Goal: Task Accomplishment & Management: Use online tool/utility

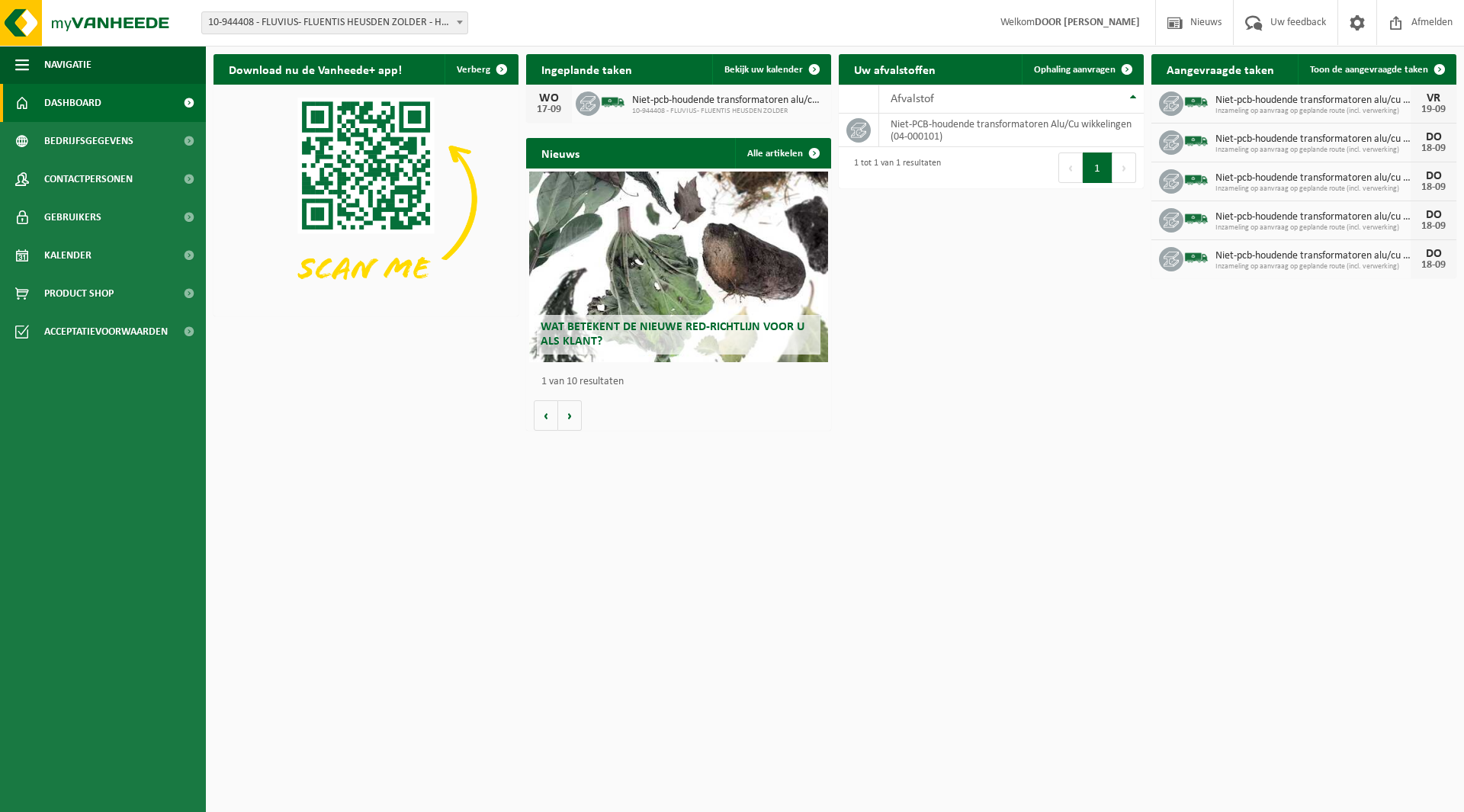
click at [1083, 382] on div "Download nu de Vanheede+ app! Verberg Ingeplande taken Bekijk uw kalender WO 17…" at bounding box center [835, 242] width 1251 height 392
click at [1416, 65] on span "Toon de aangevraagde taken" at bounding box center [1369, 70] width 118 height 10
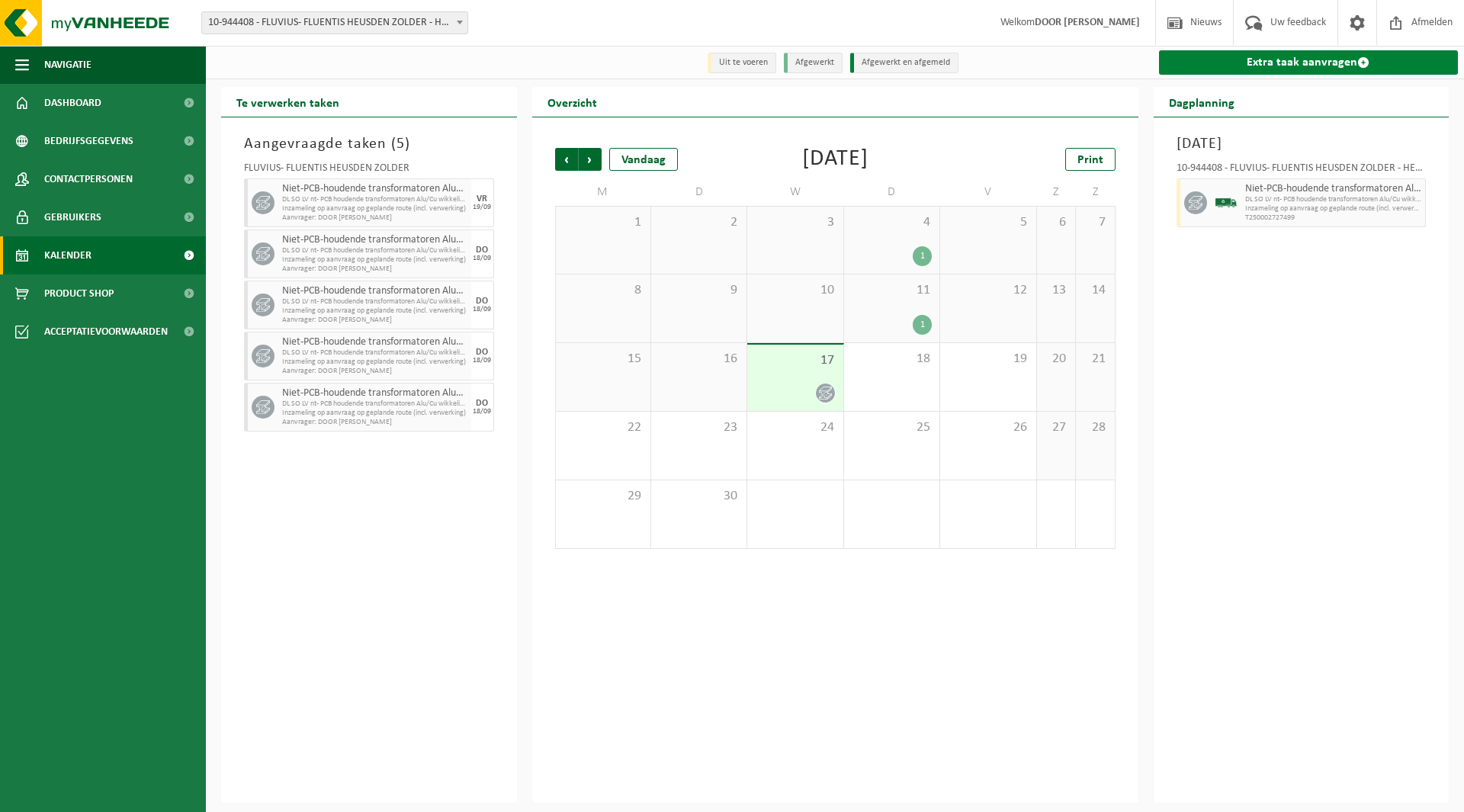
click at [1367, 61] on span at bounding box center [1364, 63] width 12 height 12
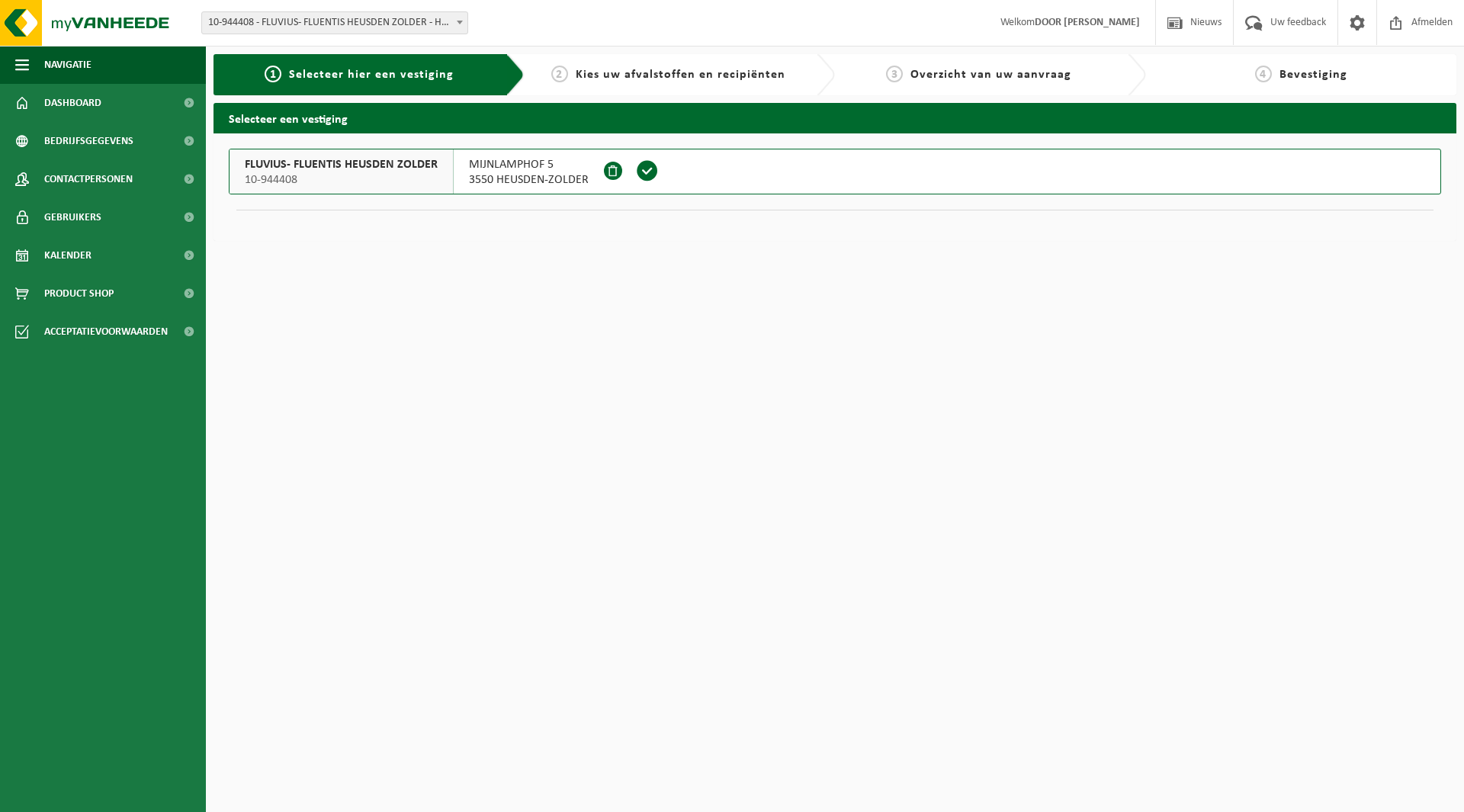
click at [651, 172] on span at bounding box center [648, 171] width 23 height 23
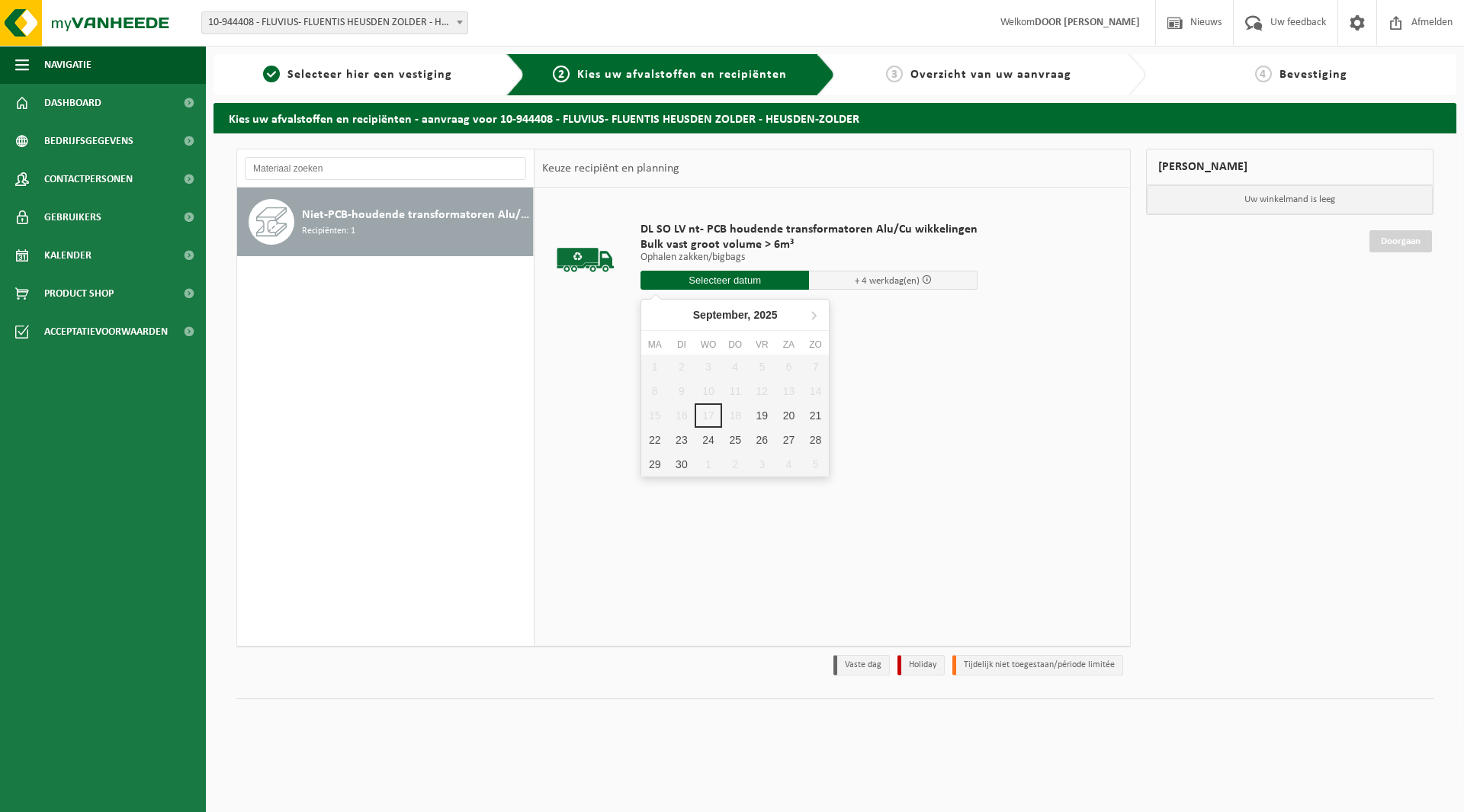
click at [748, 286] on input "text" at bounding box center [725, 280] width 169 height 19
click at [761, 413] on div "19" at bounding box center [762, 416] width 27 height 25
type input "Van 2025-09-19"
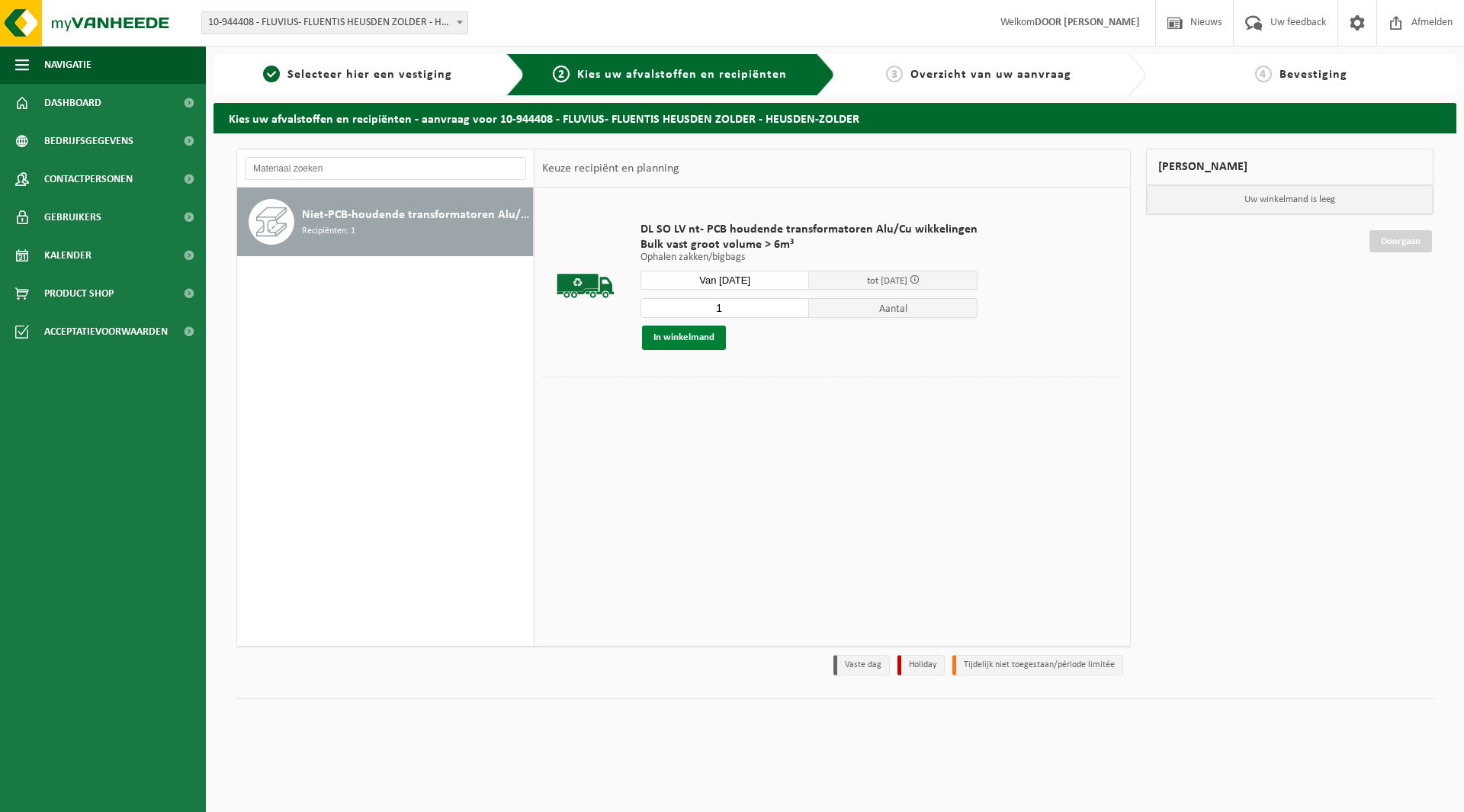
click at [697, 344] on button "In winkelmand" at bounding box center [684, 338] width 84 height 25
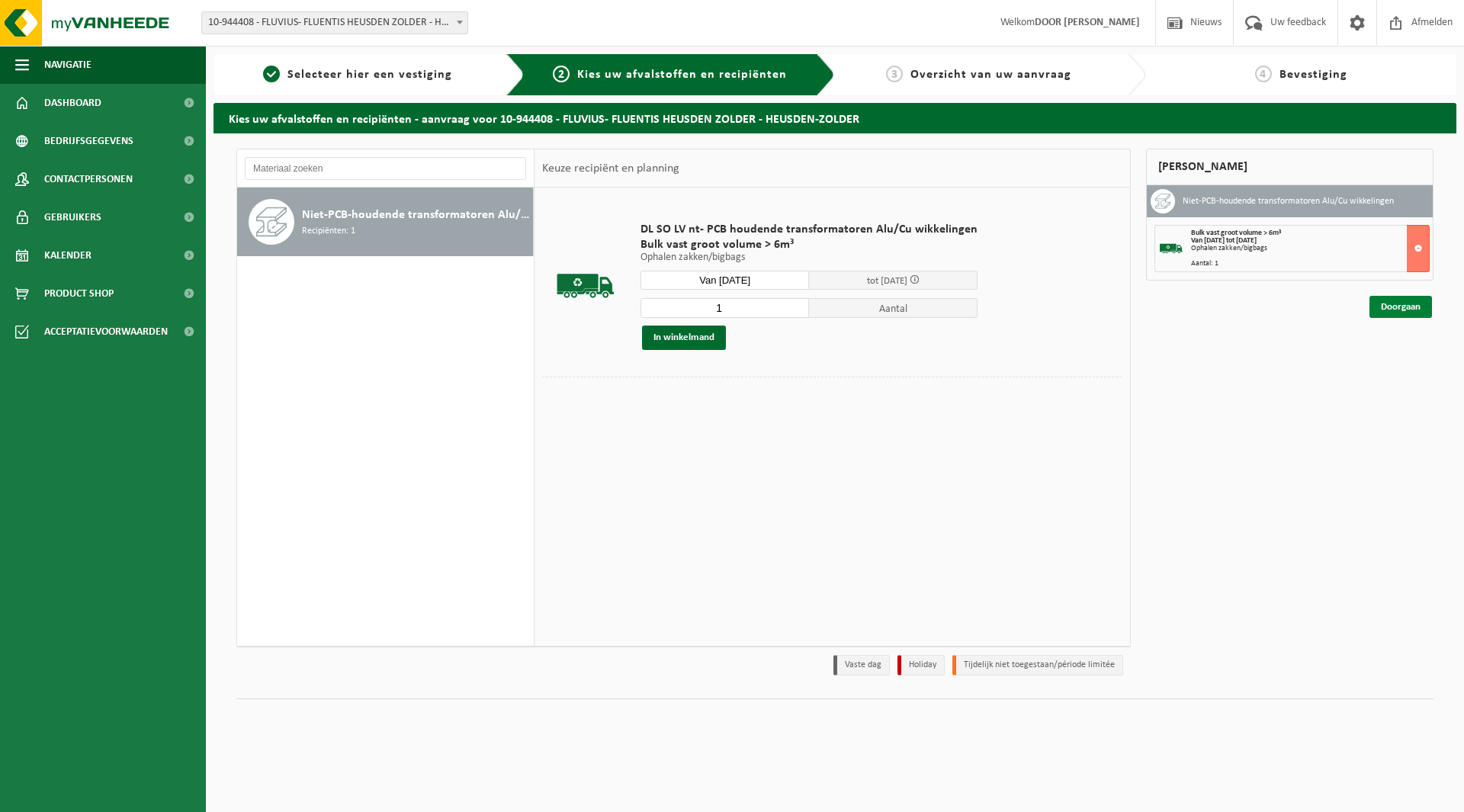
click at [1392, 306] on link "Doorgaan" at bounding box center [1401, 307] width 63 height 22
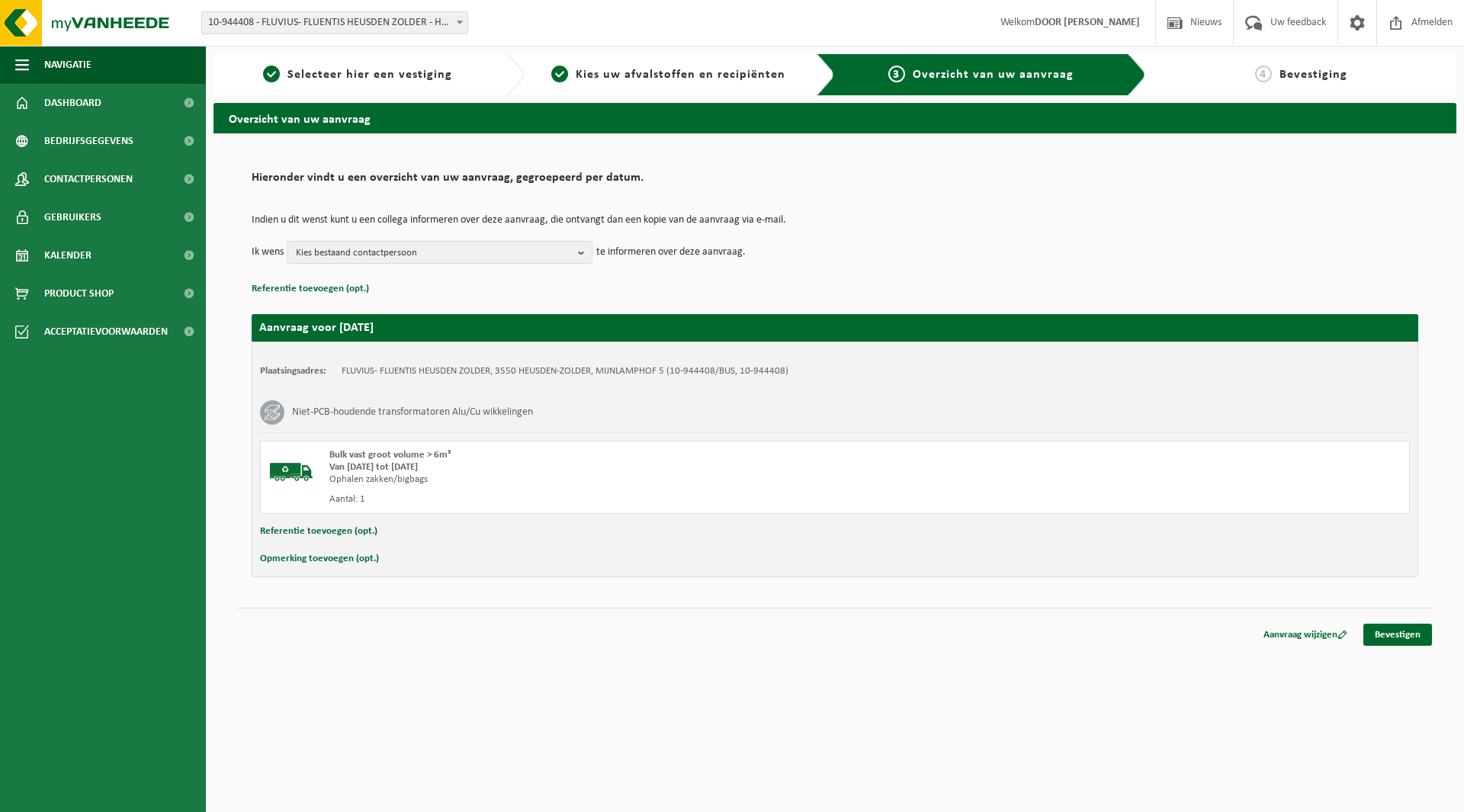
click at [289, 531] on button "Referentie toevoegen (opt.)" at bounding box center [318, 532] width 117 height 20
click at [397, 531] on input "text" at bounding box center [864, 533] width 1060 height 23
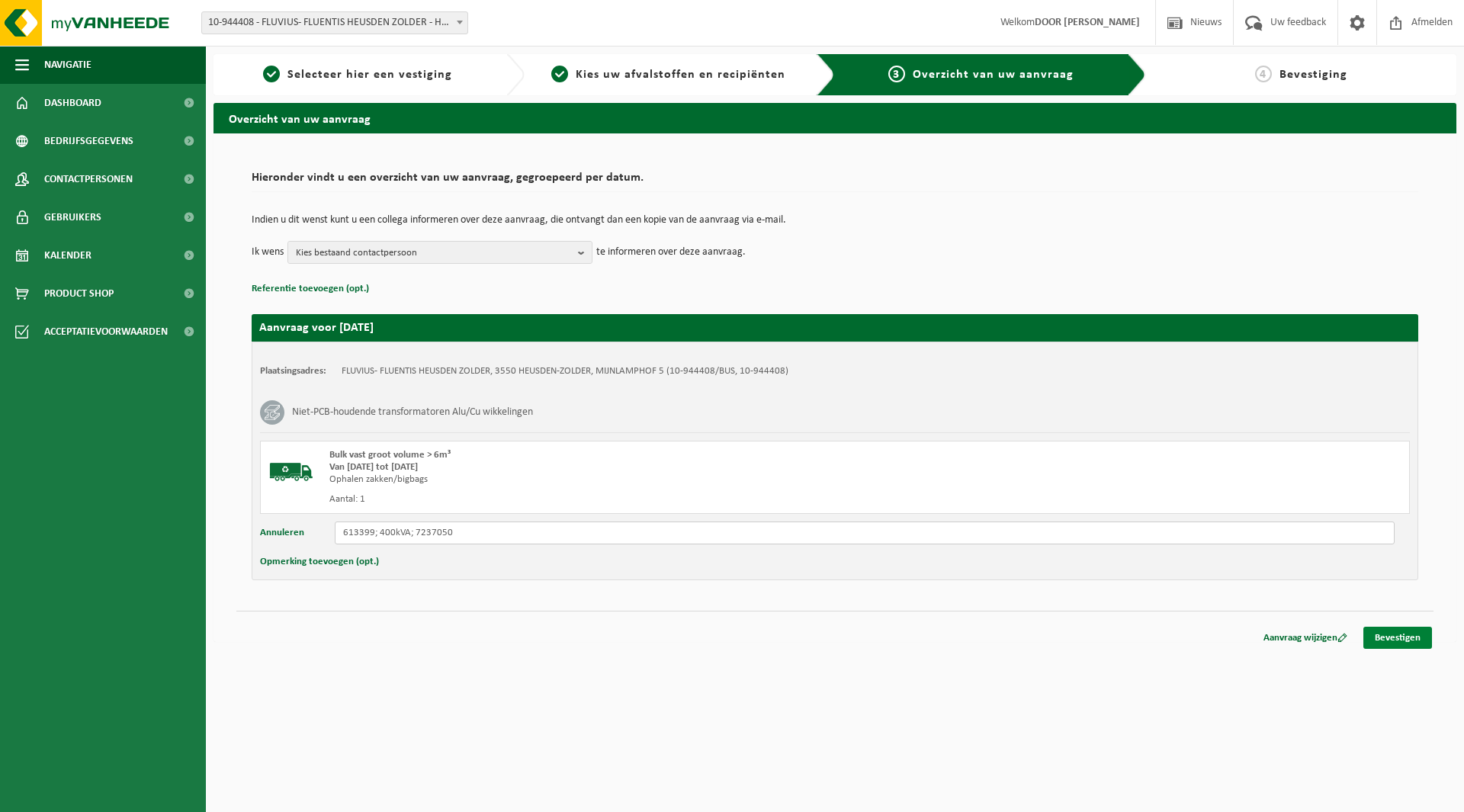
type input "613399; 400kVA; 7237050"
click at [1421, 637] on link "Bevestigen" at bounding box center [1398, 637] width 69 height 22
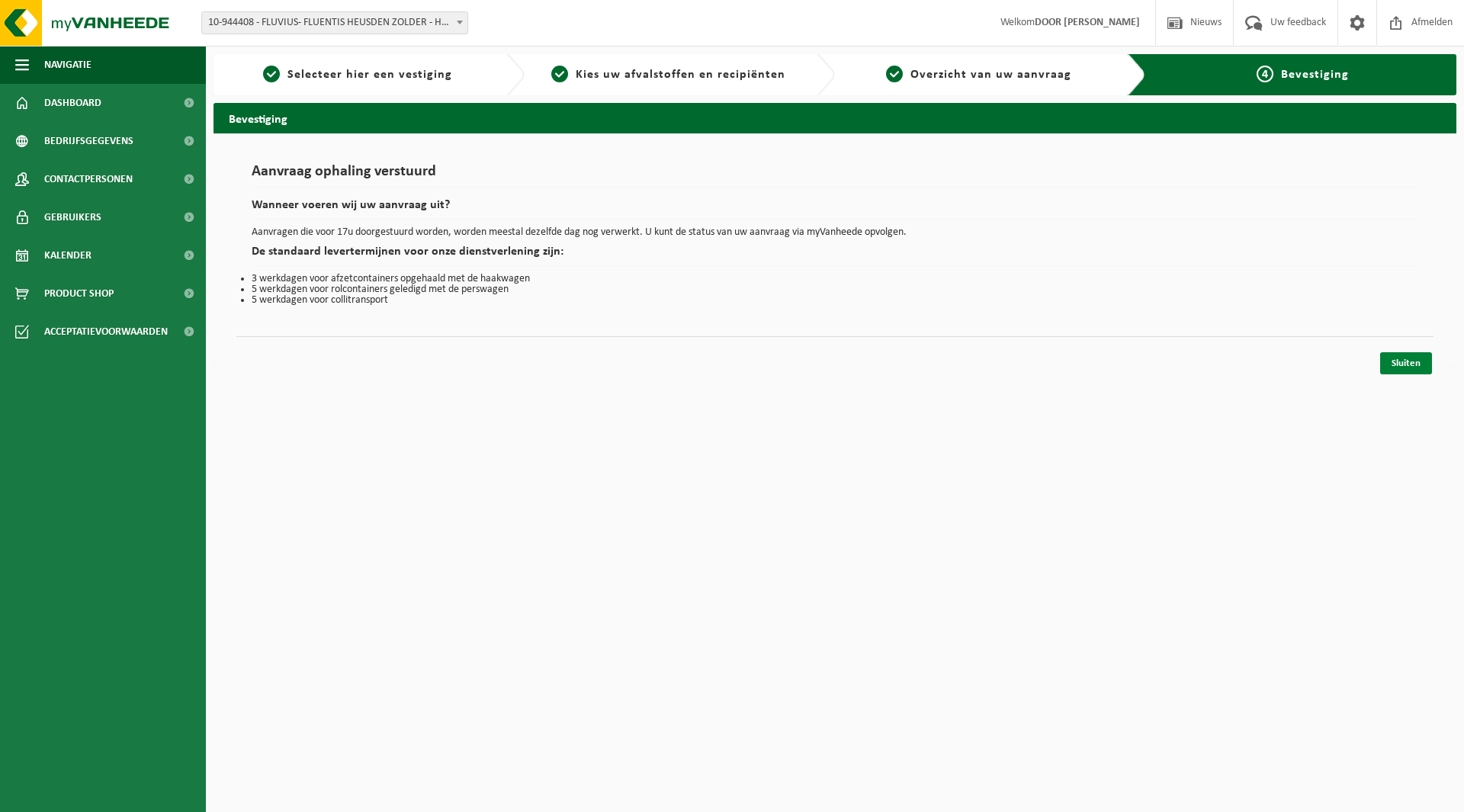
click at [1402, 362] on link "Sluiten" at bounding box center [1405, 363] width 52 height 22
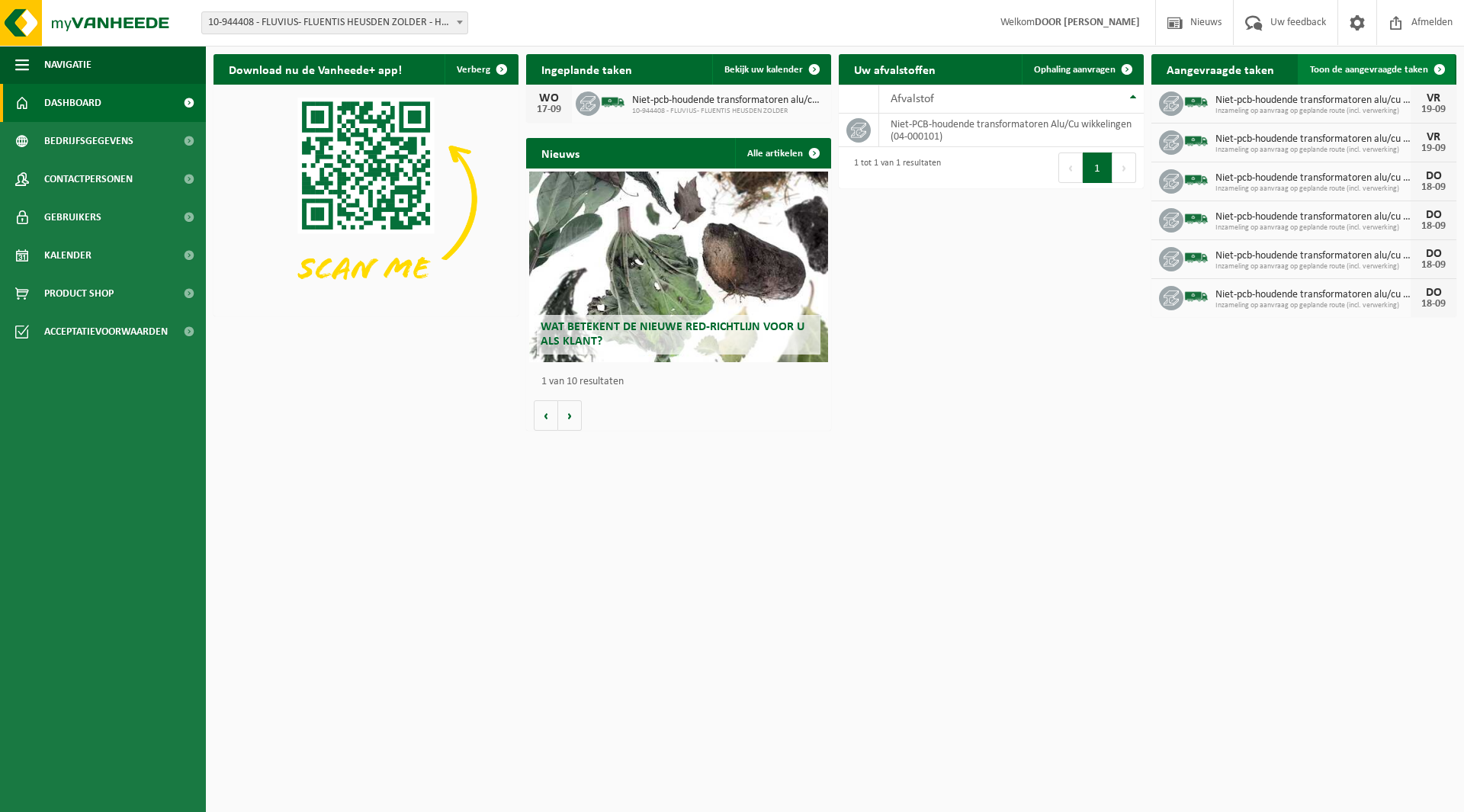
click at [1367, 73] on span "Toon de aangevraagde taken" at bounding box center [1369, 70] width 118 height 10
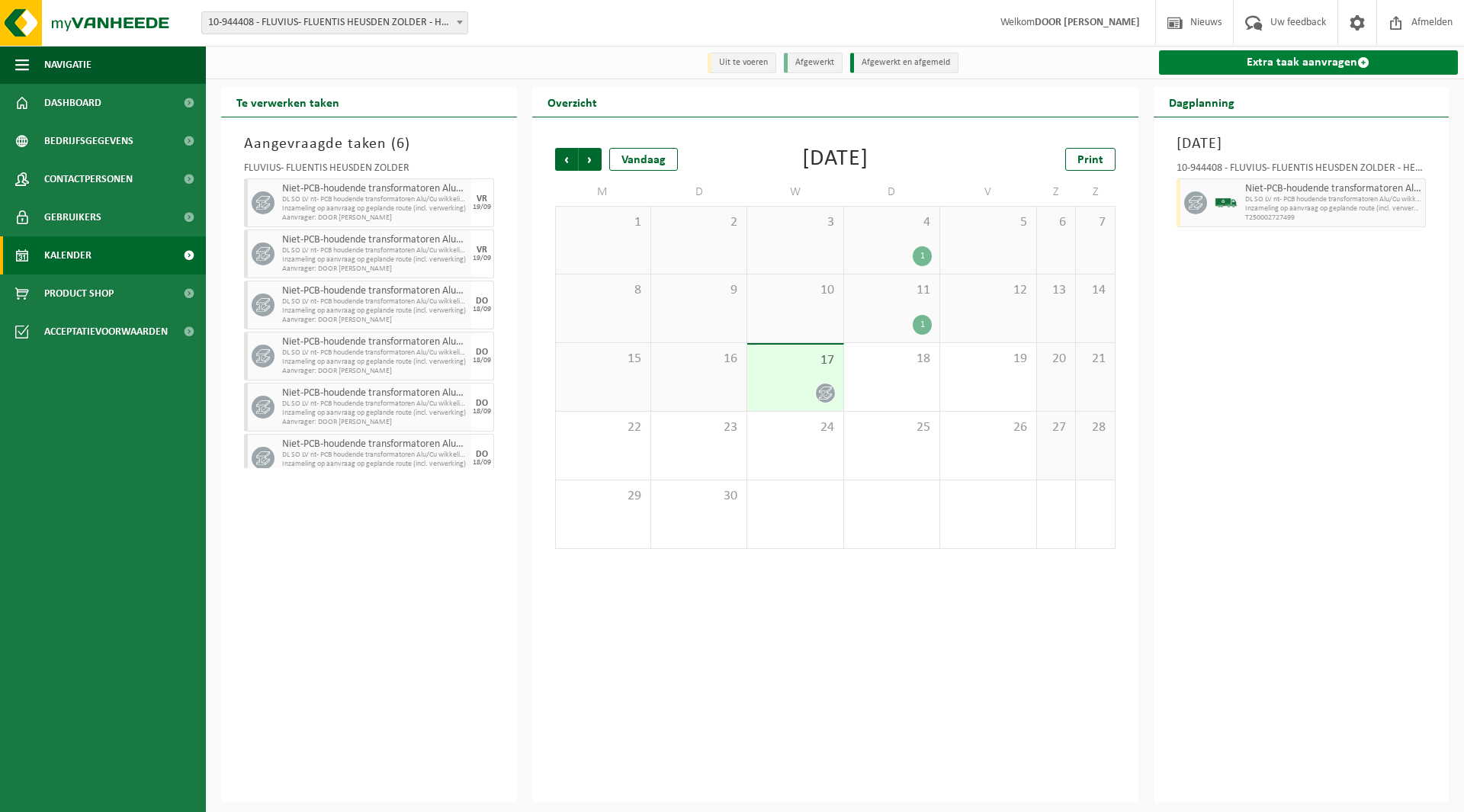
click at [1310, 56] on link "Extra taak aanvragen" at bounding box center [1309, 63] width 300 height 25
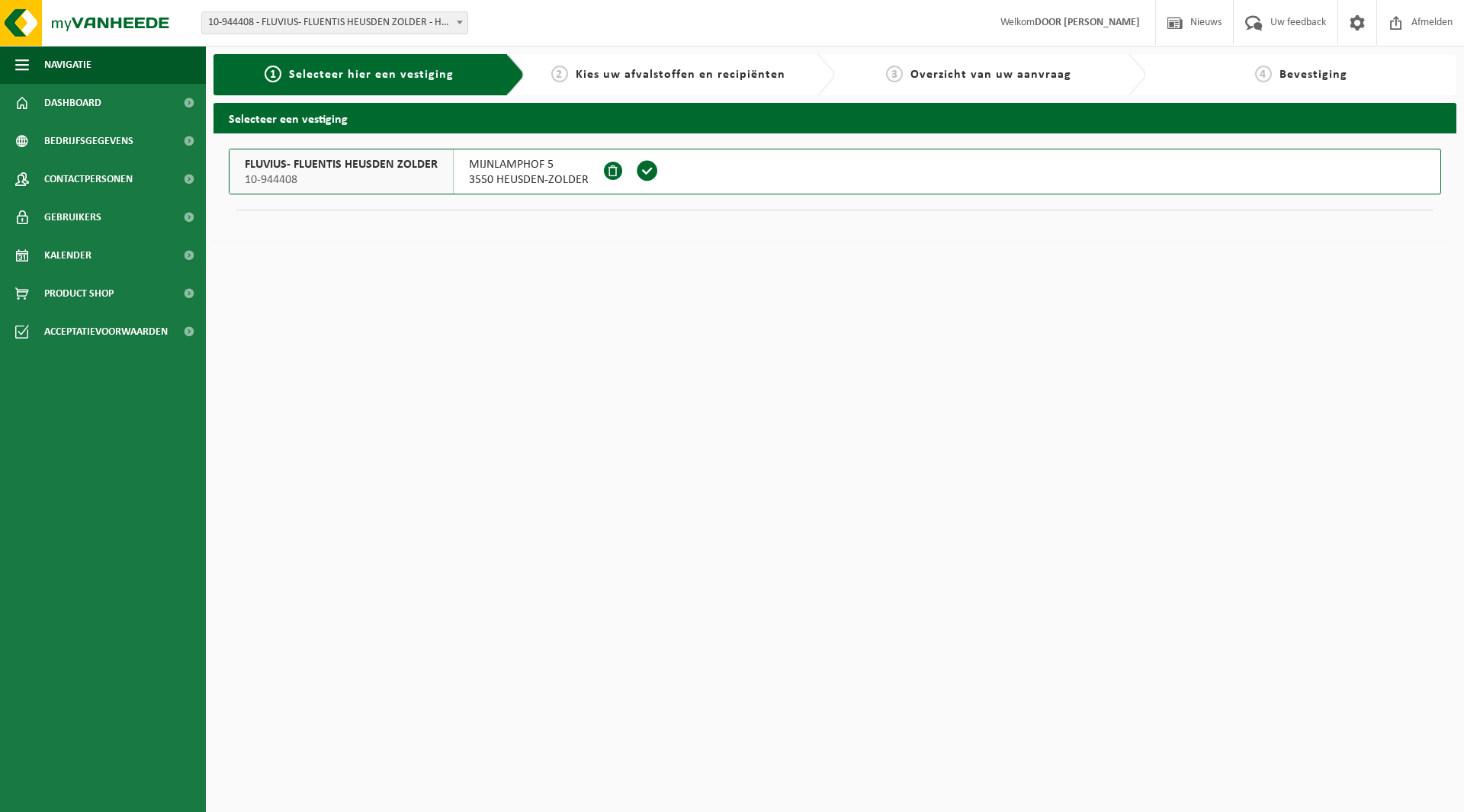
click at [642, 172] on span at bounding box center [648, 171] width 23 height 23
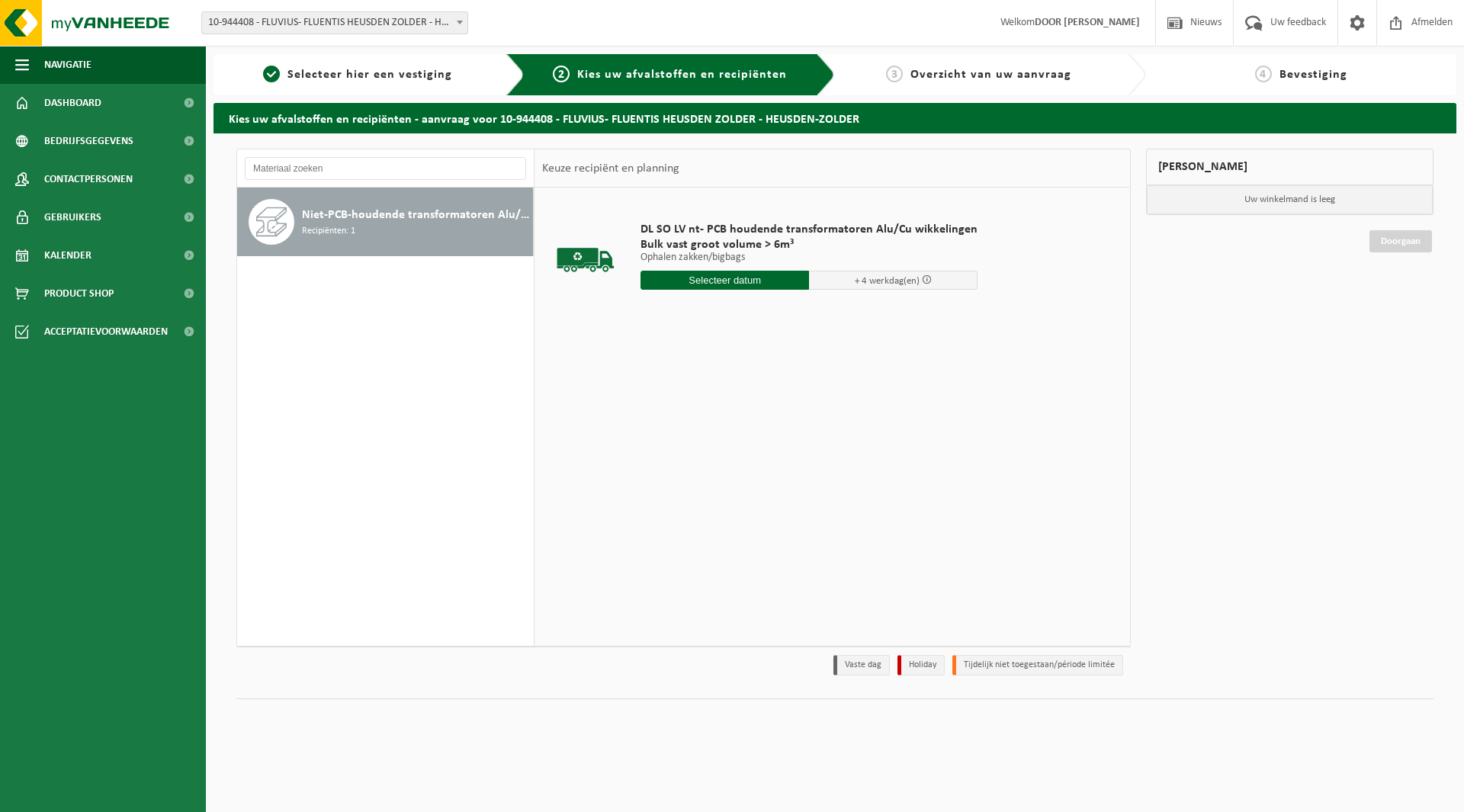
click at [751, 277] on input "text" at bounding box center [725, 280] width 169 height 19
click at [759, 417] on div "19" at bounding box center [762, 416] width 27 height 25
type input "Van [DATE]"
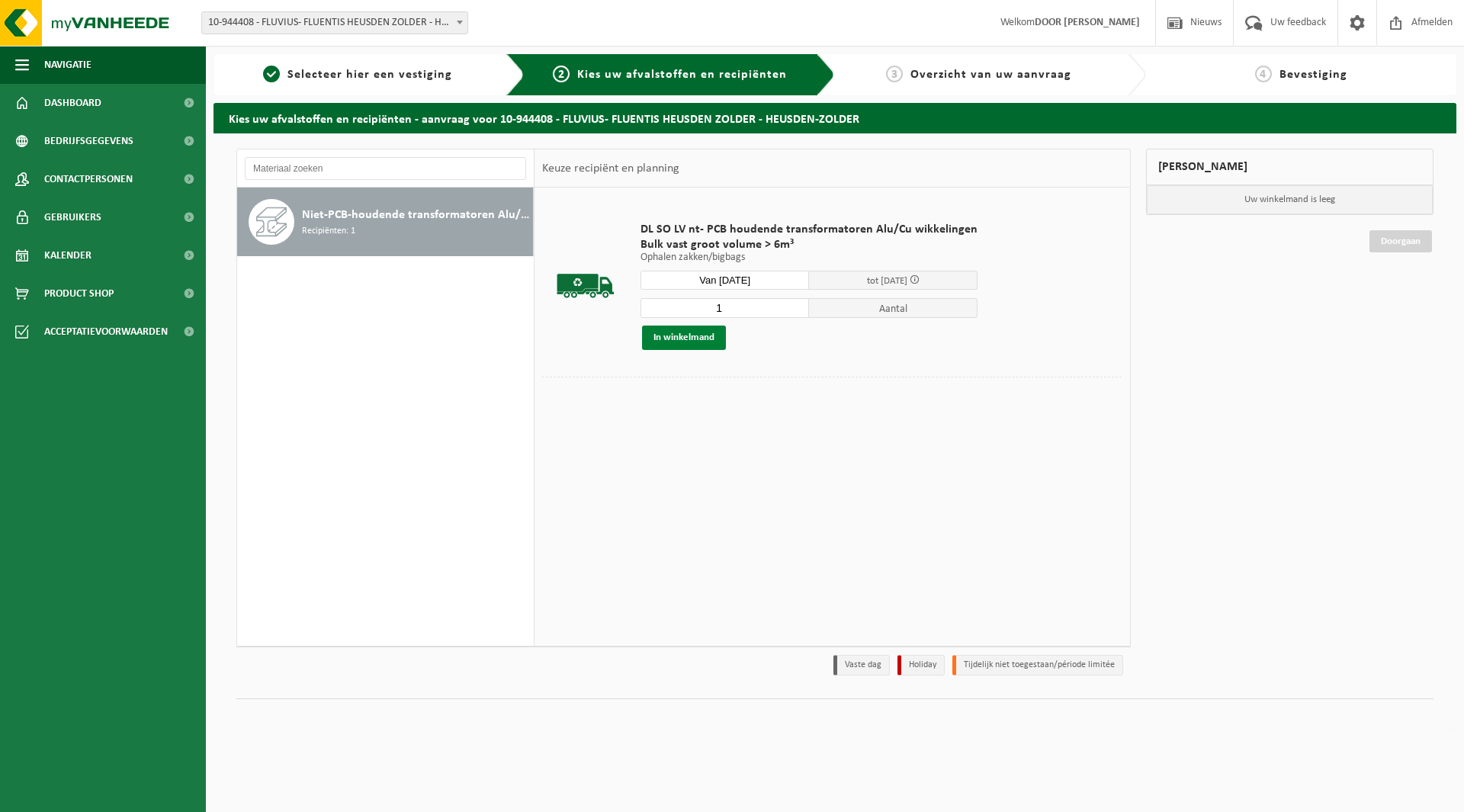
click at [700, 332] on button "In winkelmand" at bounding box center [684, 338] width 84 height 25
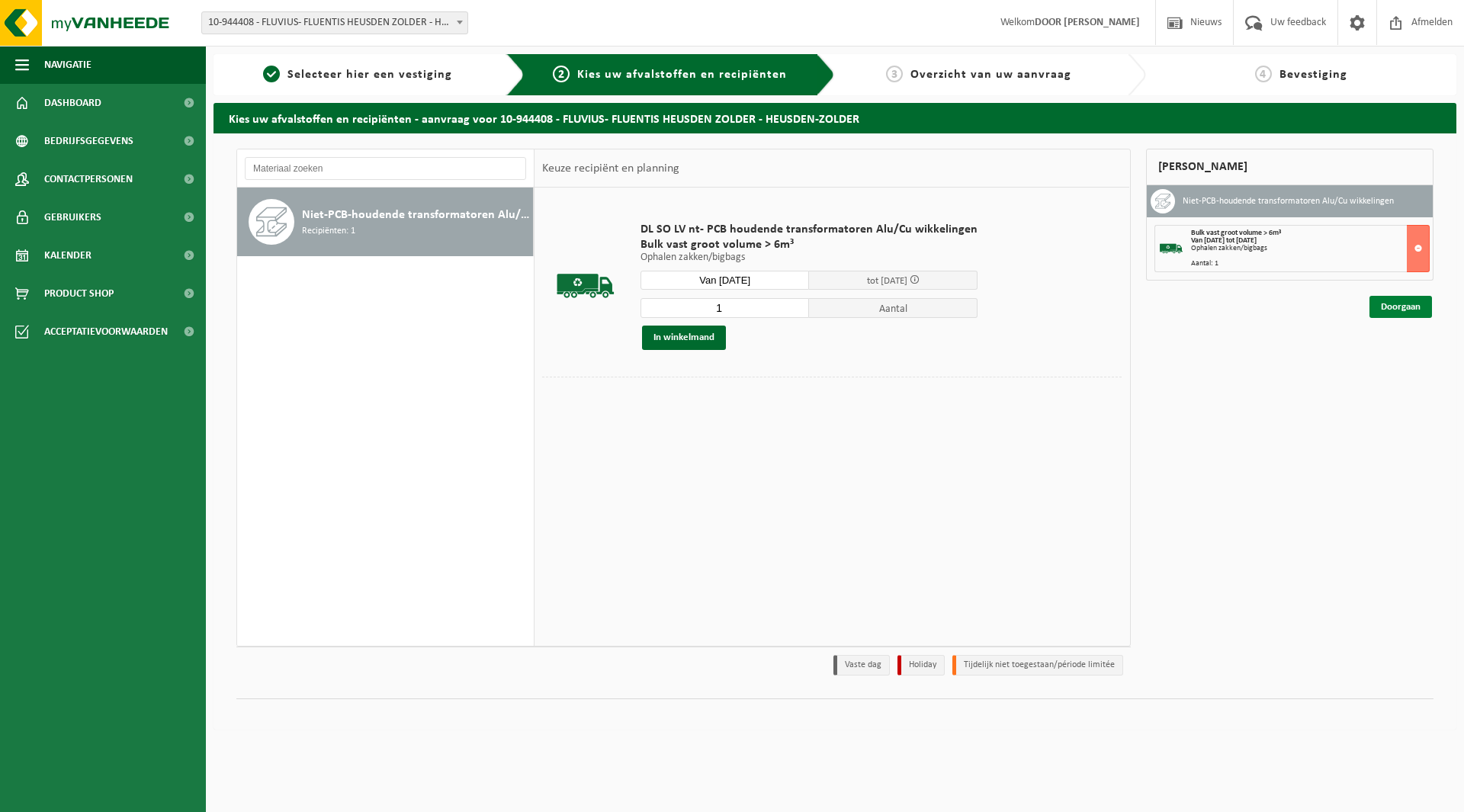
click at [1392, 300] on link "Doorgaan" at bounding box center [1401, 307] width 63 height 22
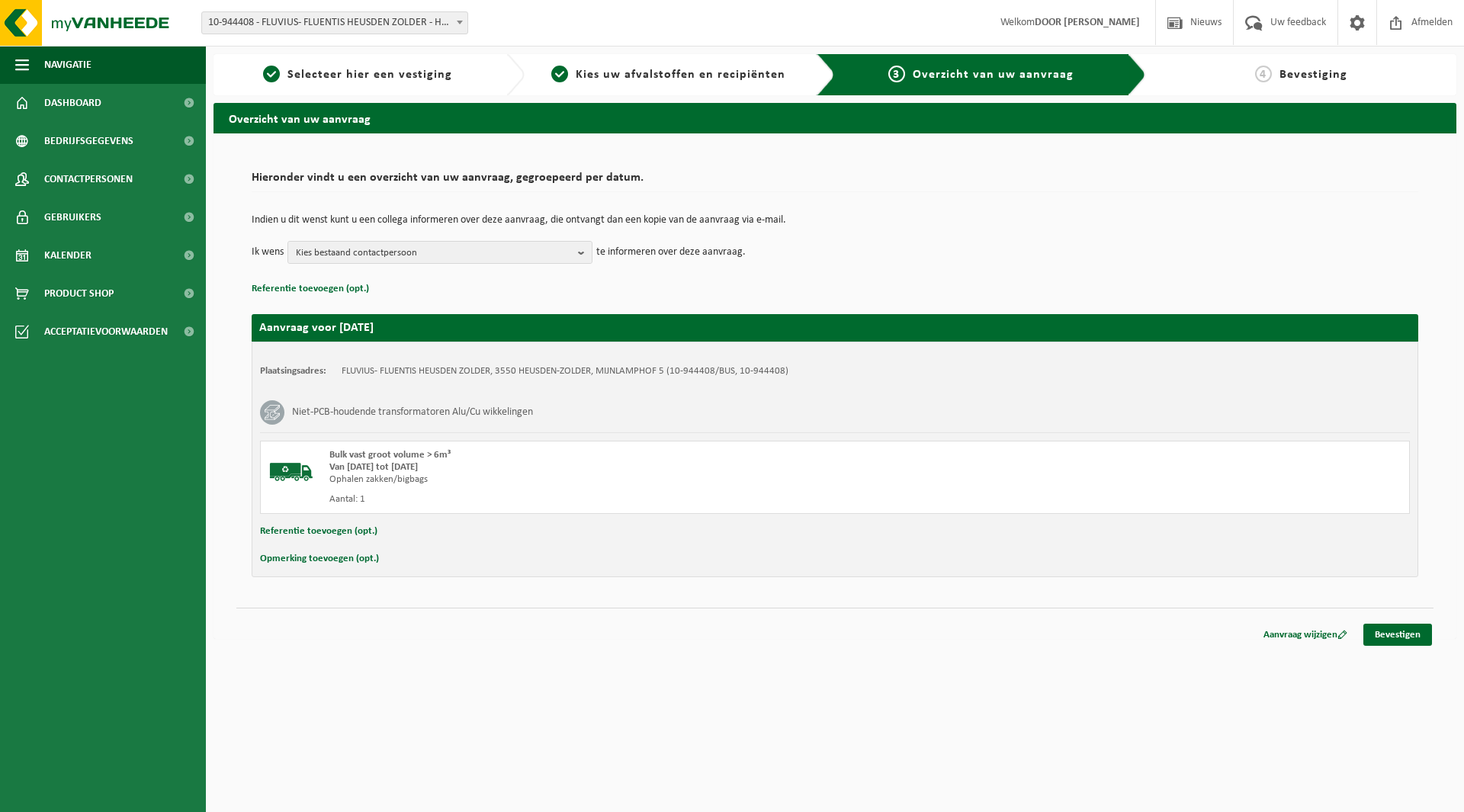
click at [341, 530] on button "Referentie toevoegen (opt.)" at bounding box center [318, 532] width 117 height 20
click at [340, 530] on input "text" at bounding box center [864, 533] width 1060 height 23
type input "559077; 160kVA; 53/1EG25564-11"
click at [543, 500] on div "Aantal: 1" at bounding box center [612, 499] width 567 height 12
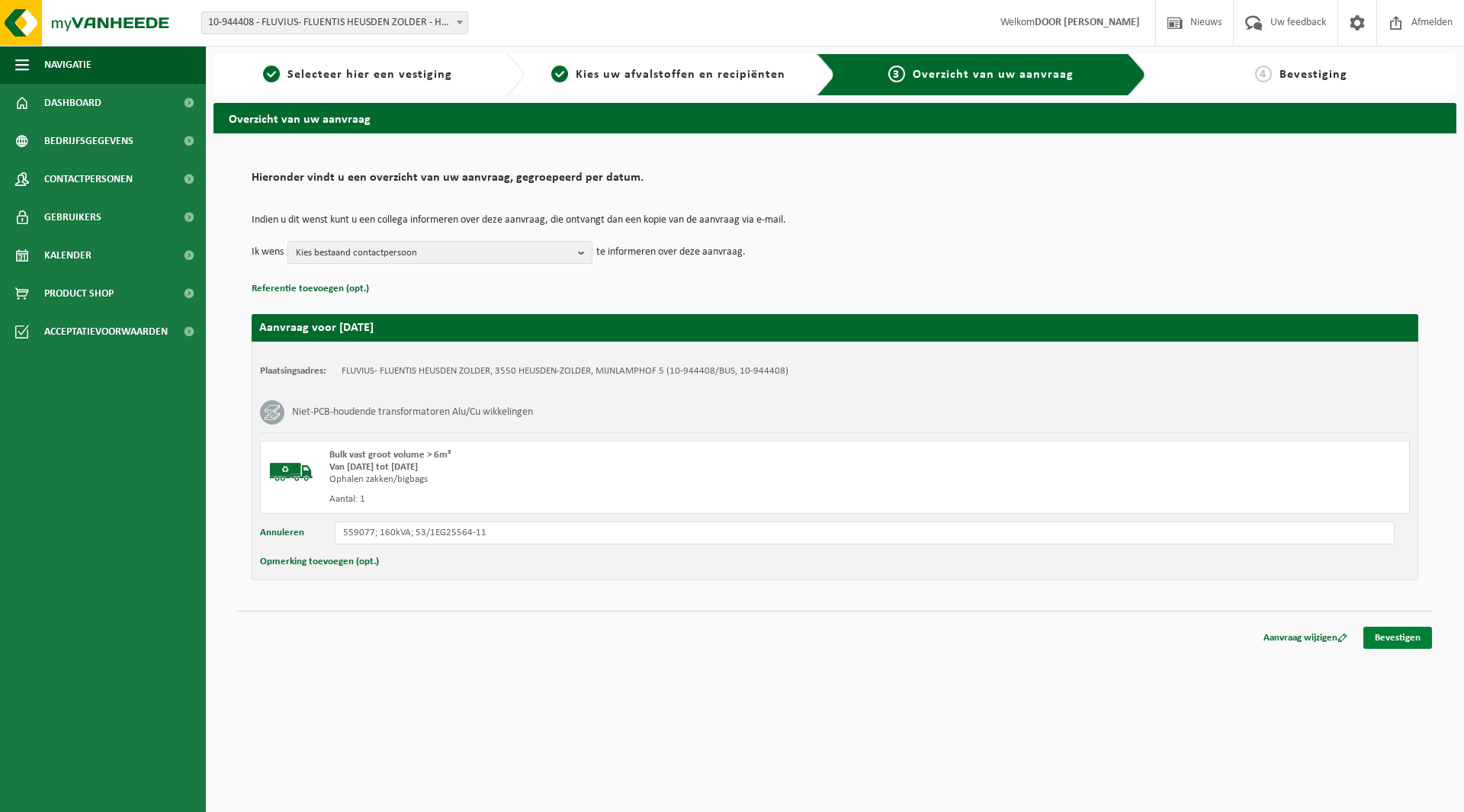
click at [1411, 643] on link "Bevestigen" at bounding box center [1398, 637] width 69 height 22
